Goal: Information Seeking & Learning: Check status

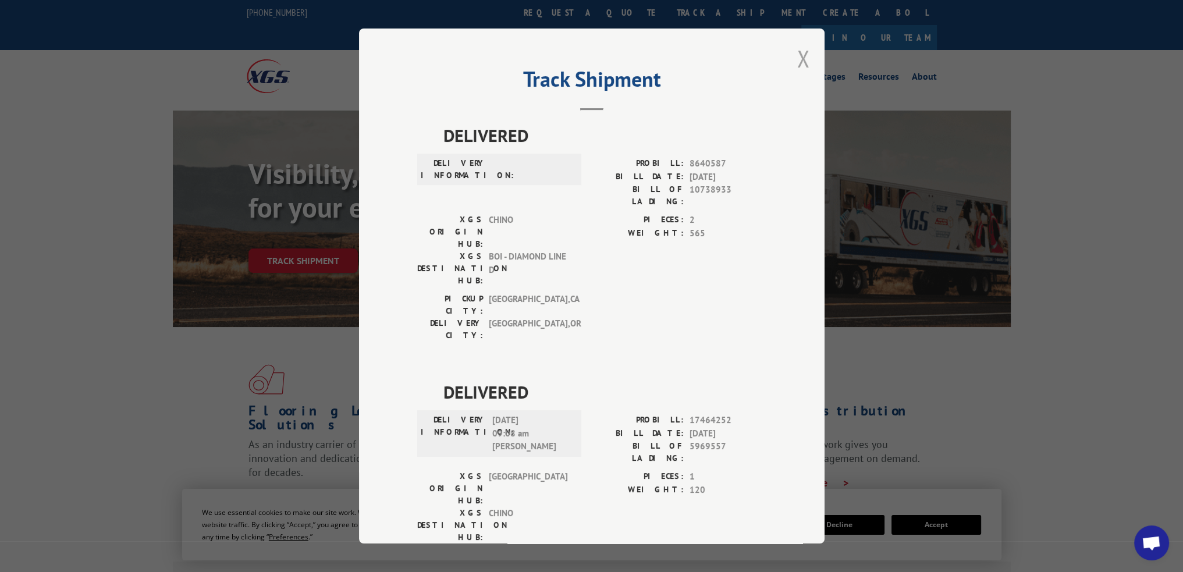
scroll to position [7, 0]
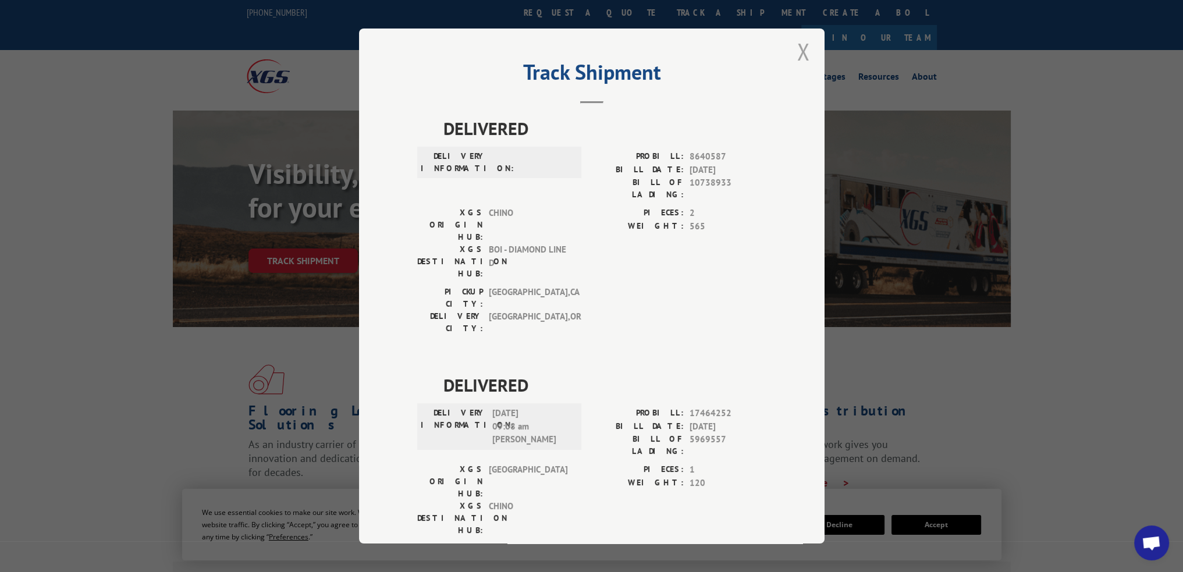
click at [798, 51] on button "Close modal" at bounding box center [804, 51] width 13 height 31
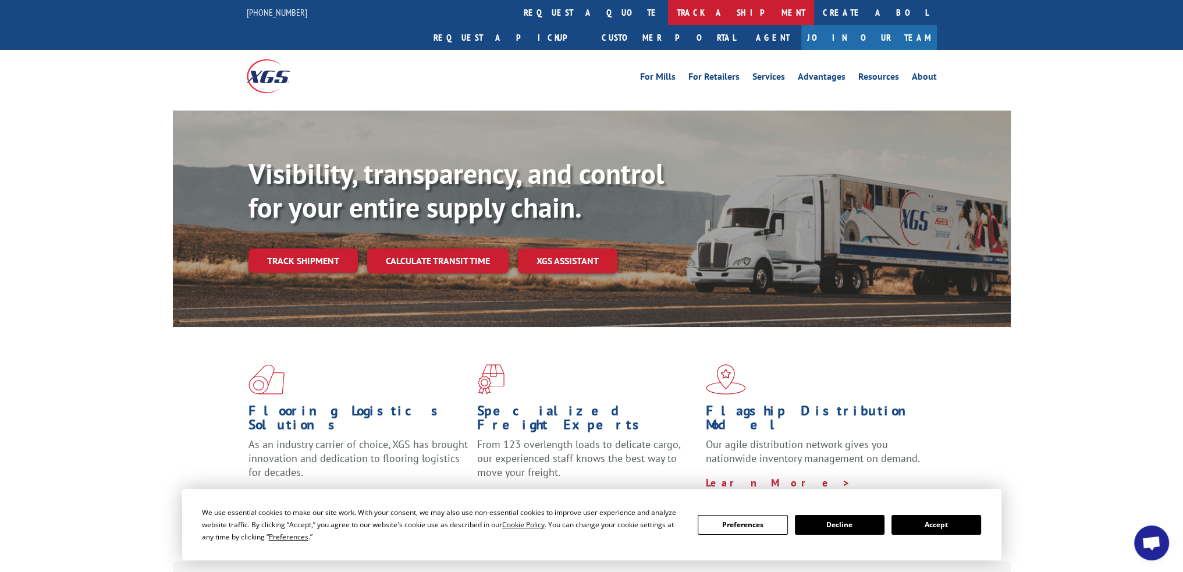
click at [668, 16] on link "track a shipment" at bounding box center [741, 12] width 146 height 25
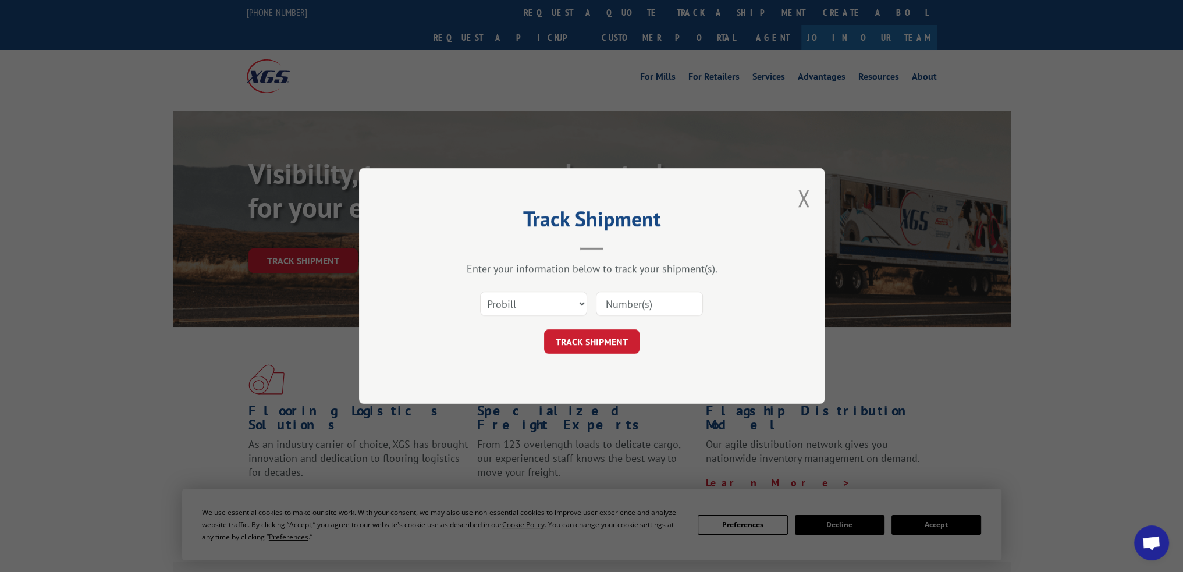
scroll to position [0, 0]
click at [559, 307] on select "Select category... Probill BOL PO" at bounding box center [533, 304] width 107 height 24
select select "po"
click at [480, 292] on select "Select category... Probill BOL PO" at bounding box center [533, 304] width 107 height 24
paste input "25501679"
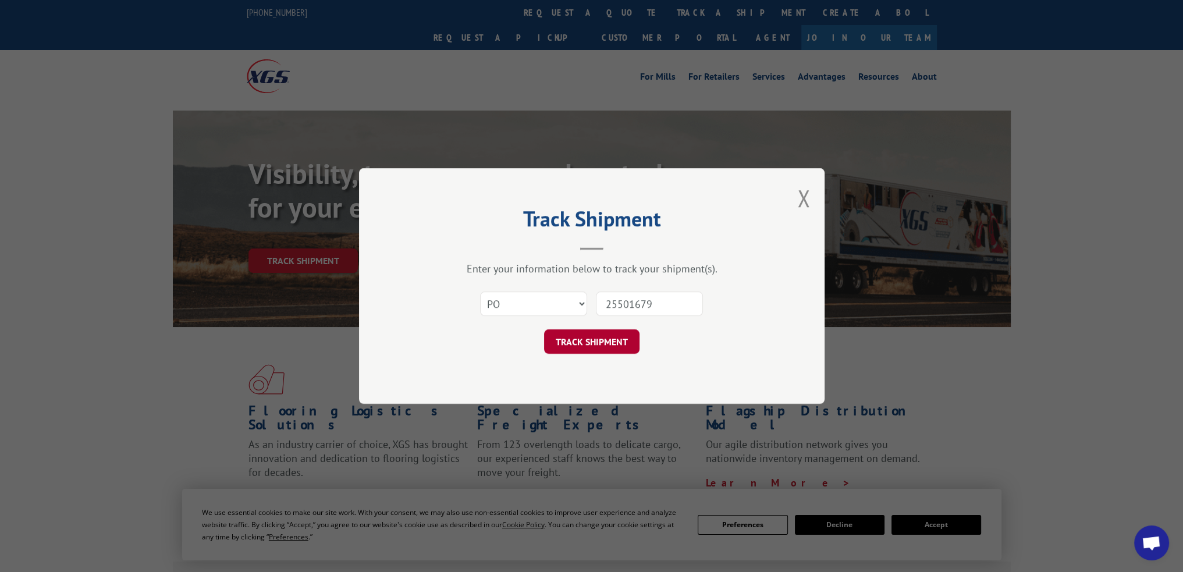
type input "25501679"
click at [620, 347] on button "TRACK SHIPMENT" at bounding box center [591, 341] width 95 height 24
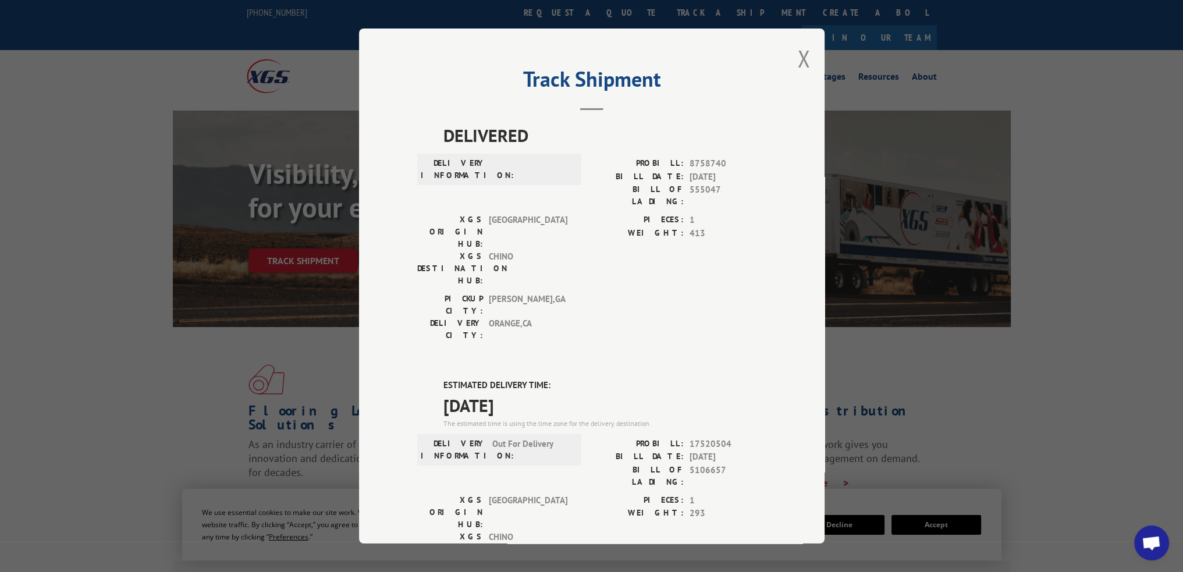
click at [785, 59] on div "Track Shipment DELIVERED DELIVERY INFORMATION: PROBILL: 8758740 BILL DATE: [DAT…" at bounding box center [592, 286] width 466 height 515
click at [798, 57] on button "Close modal" at bounding box center [804, 58] width 13 height 31
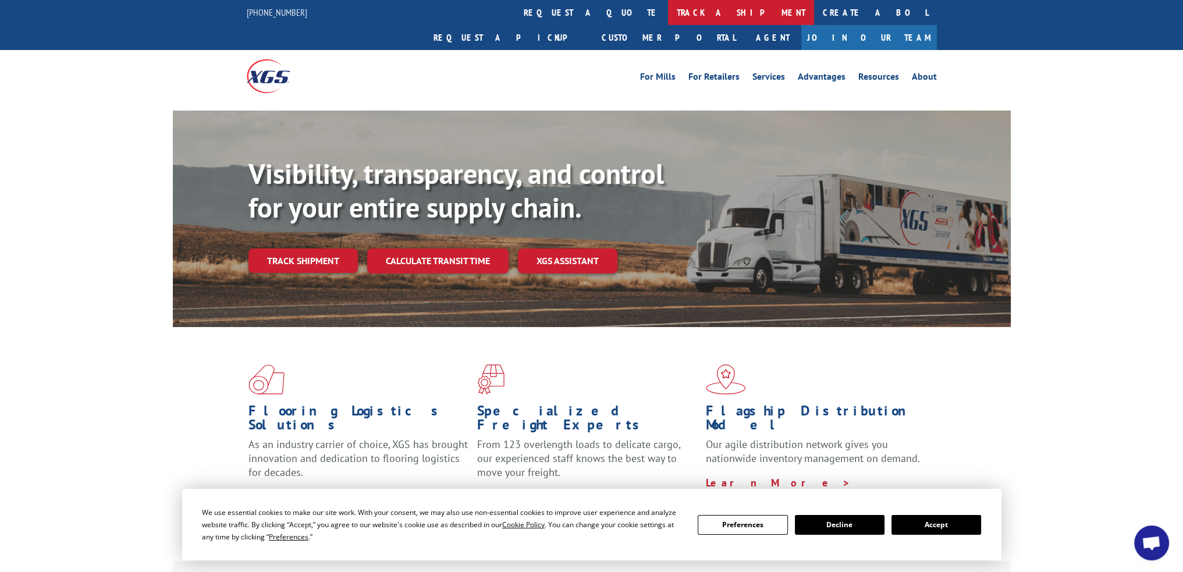
click at [668, 6] on link "track a shipment" at bounding box center [741, 12] width 146 height 25
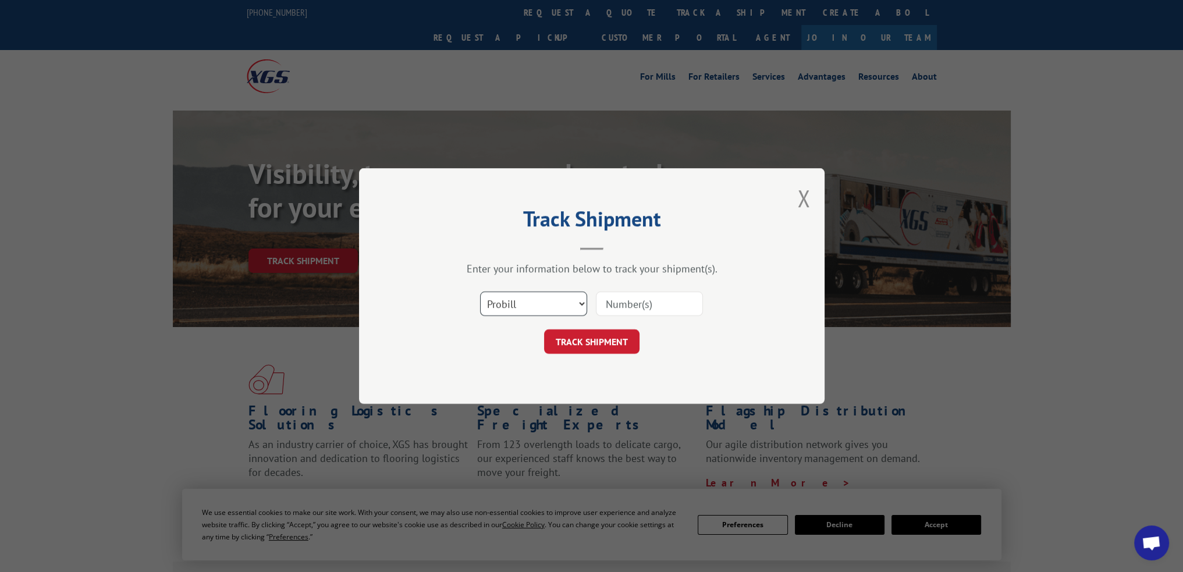
drag, startPoint x: 564, startPoint y: 307, endPoint x: 564, endPoint y: 314, distance: 6.4
click at [564, 307] on select "Select category... Probill BOL PO" at bounding box center [533, 304] width 107 height 24
select select "po"
click at [480, 292] on select "Select category... Probill BOL PO" at bounding box center [533, 304] width 107 height 24
paste input "72538015"
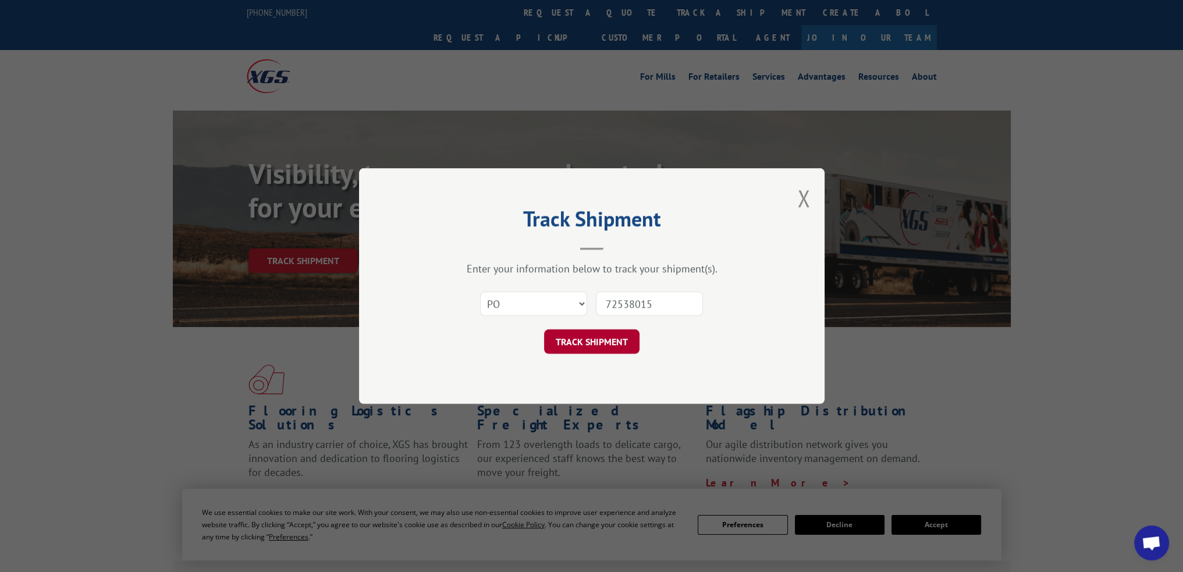
type input "72538015"
click at [626, 330] on button "TRACK SHIPMENT" at bounding box center [591, 341] width 95 height 24
